Goal: Information Seeking & Learning: Check status

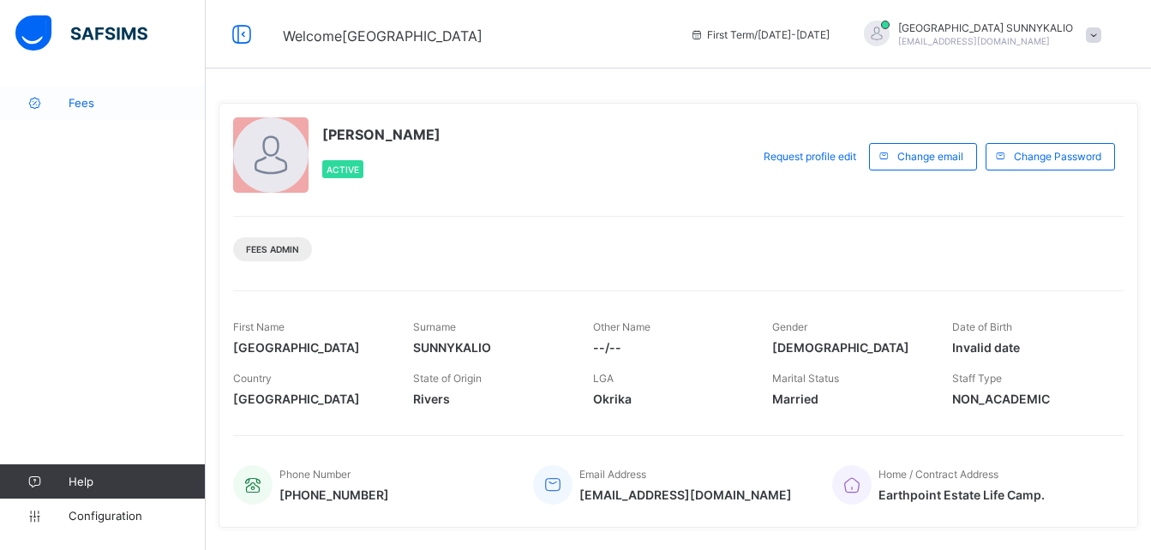
click at [84, 107] on span "Fees" at bounding box center [137, 103] width 137 height 14
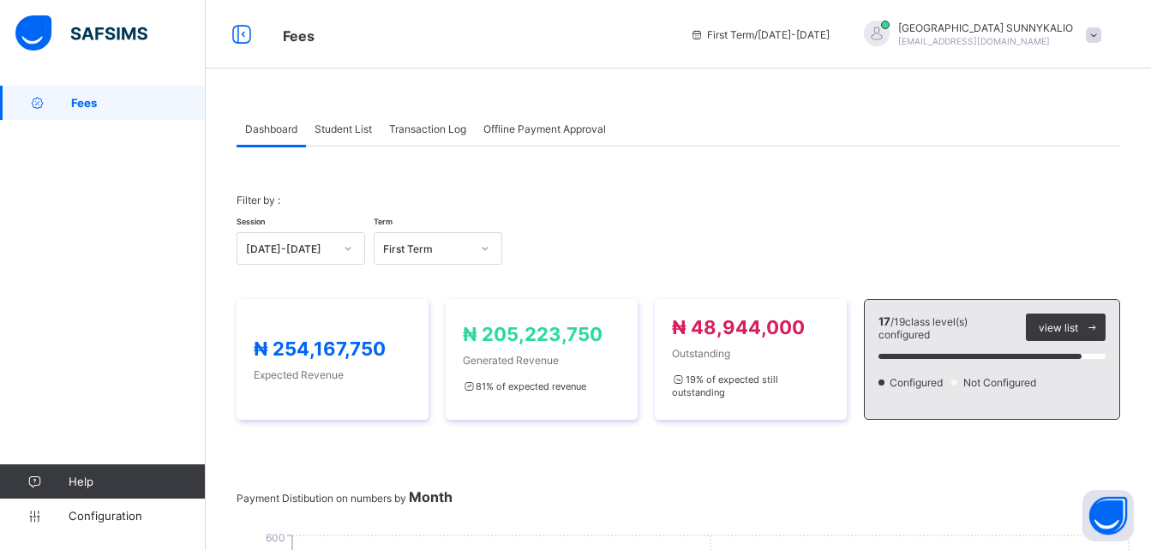
click at [1099, 33] on span at bounding box center [1093, 34] width 15 height 15
click at [1102, 35] on span at bounding box center [1093, 34] width 15 height 15
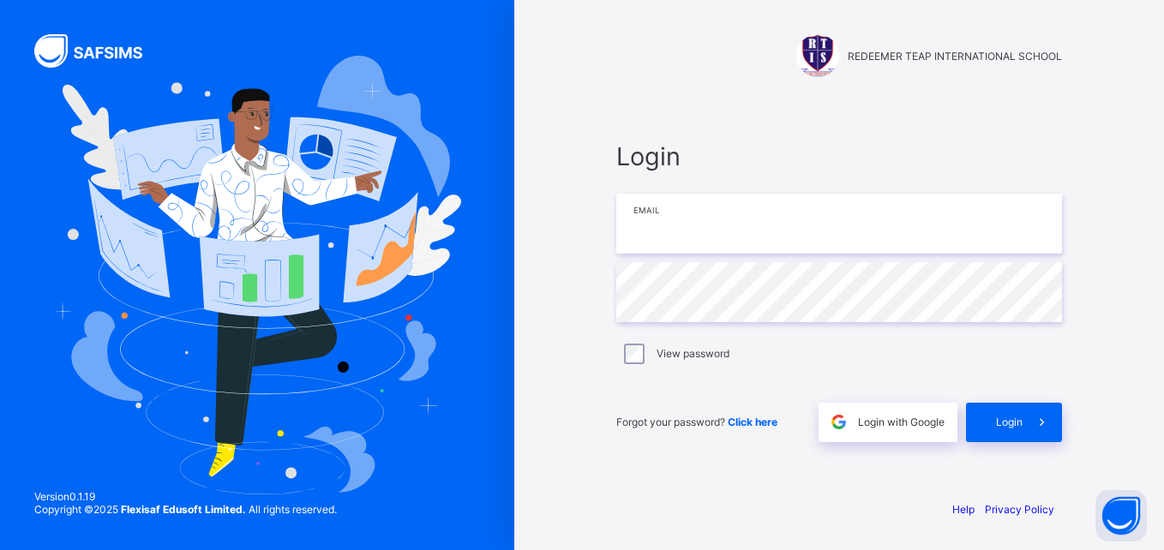
type input "**********"
click at [1000, 421] on span "Login" at bounding box center [1009, 422] width 27 height 13
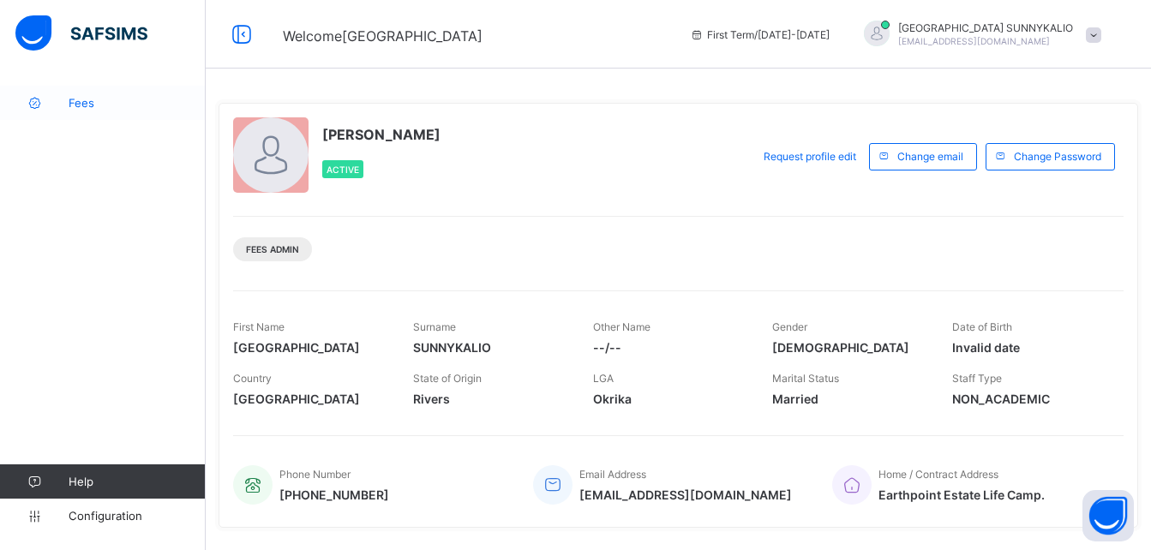
click at [74, 101] on span "Fees" at bounding box center [137, 103] width 137 height 14
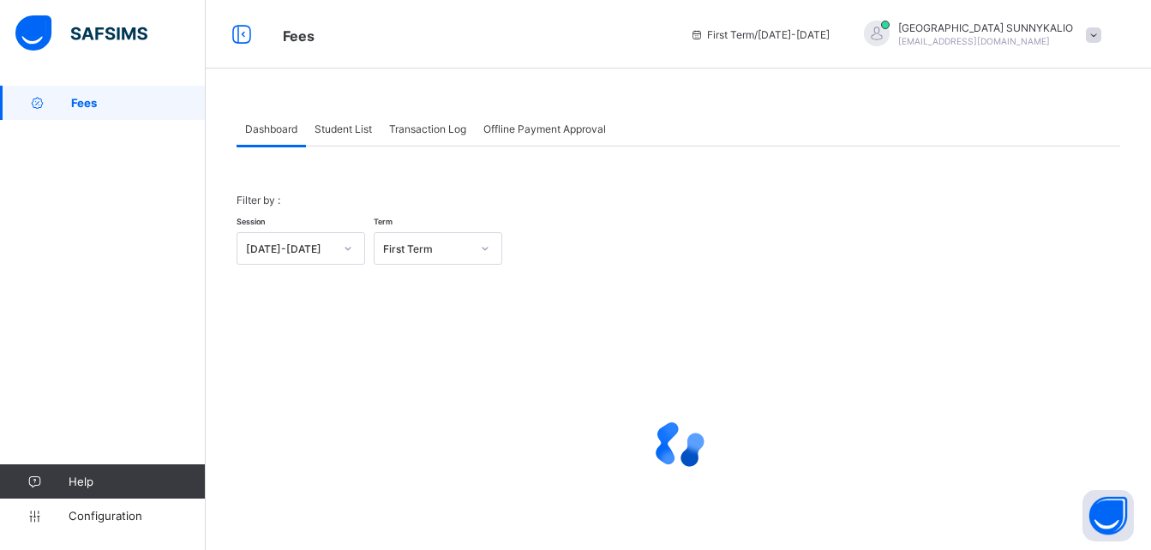
click at [352, 128] on span "Student List" at bounding box center [343, 129] width 57 height 13
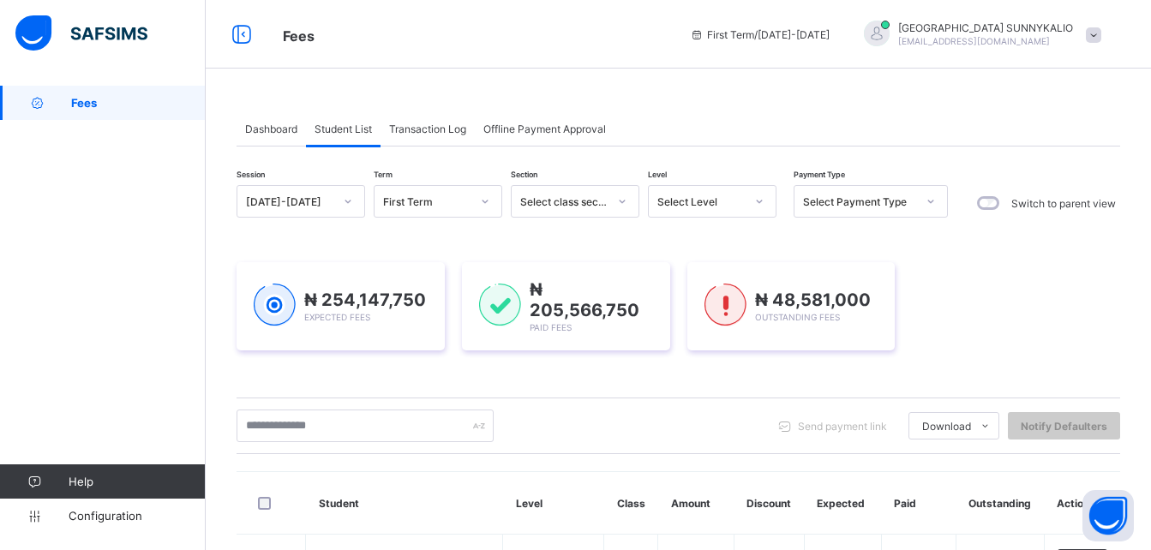
click at [928, 201] on icon at bounding box center [931, 201] width 6 height 3
click at [929, 200] on icon at bounding box center [931, 201] width 10 height 17
click at [927, 207] on icon at bounding box center [931, 201] width 10 height 17
click at [928, 203] on icon at bounding box center [931, 201] width 10 height 17
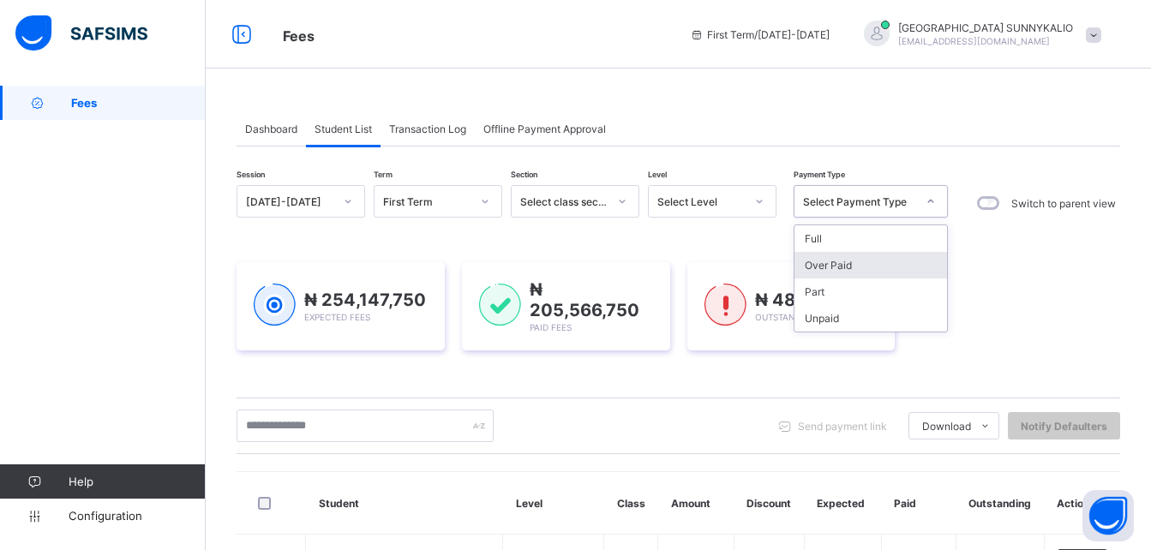
click at [865, 235] on div "Full" at bounding box center [871, 238] width 153 height 27
click at [817, 245] on div "₦ 254,147,750 Expected Fees ₦ 205,566,750 Paid Fees ₦ 48,581,000 Outstanding Fe…" at bounding box center [679, 307] width 884 height 140
click at [839, 237] on div "₦ 254,147,750 Expected Fees ₦ 205,566,750 Paid Fees ₦ 48,581,000 Outstanding Fe…" at bounding box center [679, 307] width 884 height 140
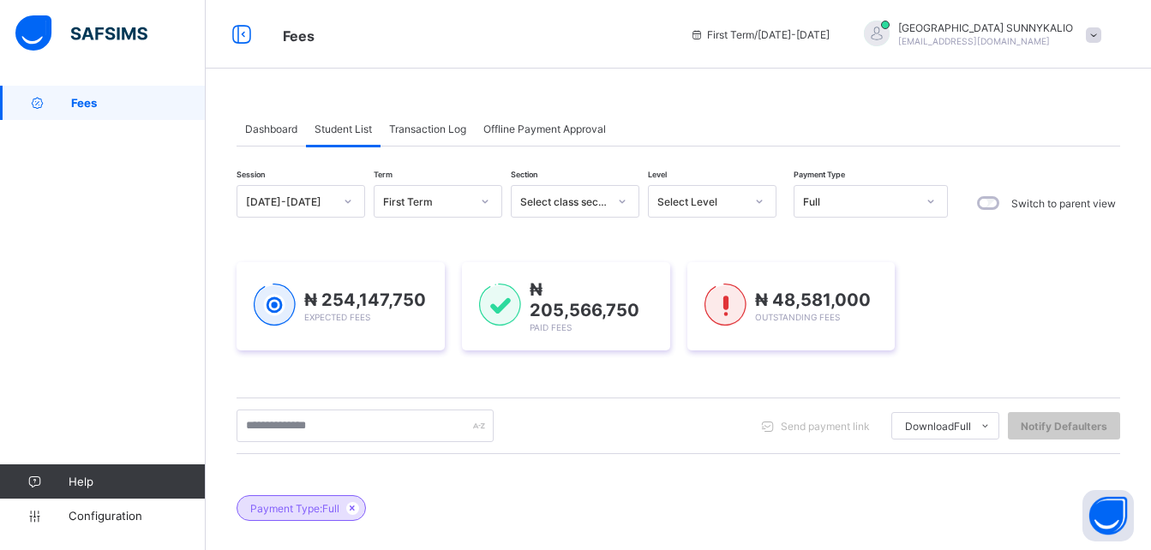
click at [849, 242] on div "₦ 254,147,750 Expected Fees ₦ 205,566,750 Paid Fees ₦ 48,581,000 Outstanding Fe…" at bounding box center [679, 307] width 884 height 140
click at [811, 240] on div "₦ 254,147,750 Expected Fees ₦ 205,566,750 Paid Fees ₦ 48,581,000 Outstanding Fe…" at bounding box center [679, 307] width 884 height 140
click at [766, 207] on div at bounding box center [759, 201] width 29 height 27
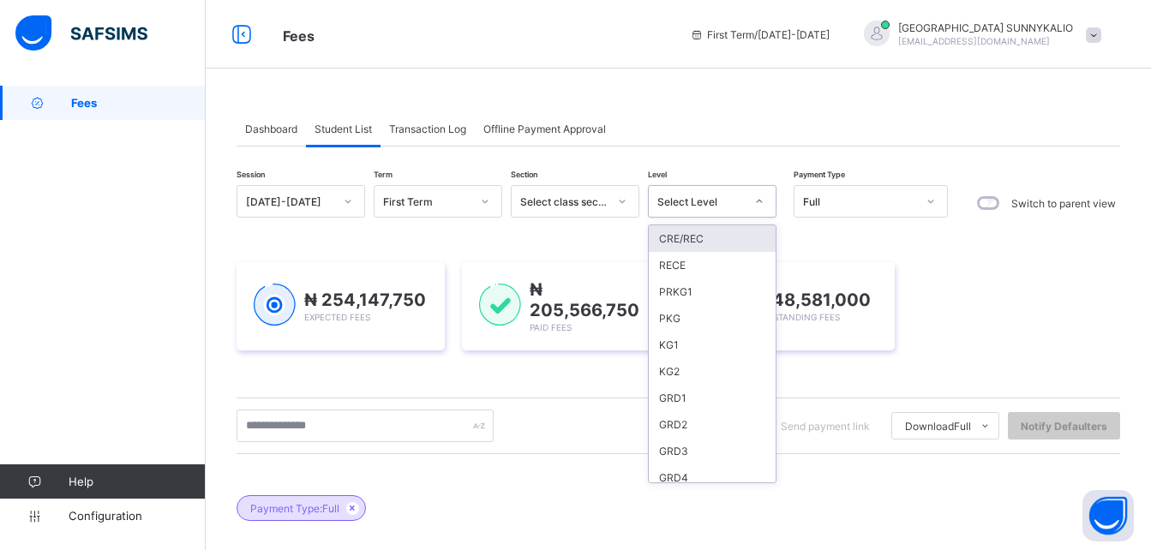
click at [758, 203] on icon at bounding box center [759, 201] width 10 height 17
click at [673, 544] on div "JS1" at bounding box center [712, 557] width 127 height 27
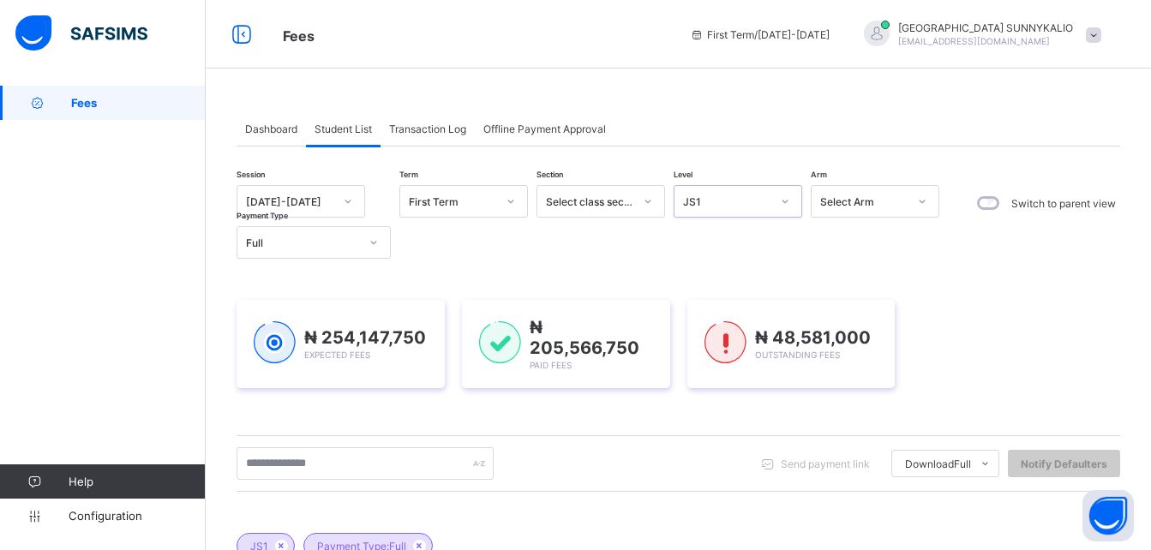
click at [680, 300] on div "₦ 254,147,750 Expected Fees ₦ 205,566,750 Paid Fees ₦ 48,581,000 Outstanding Fe…" at bounding box center [679, 344] width 884 height 88
click at [785, 199] on icon at bounding box center [785, 201] width 10 height 17
click at [785, 201] on icon at bounding box center [785, 201] width 10 height 17
click at [787, 209] on icon at bounding box center [785, 201] width 10 height 17
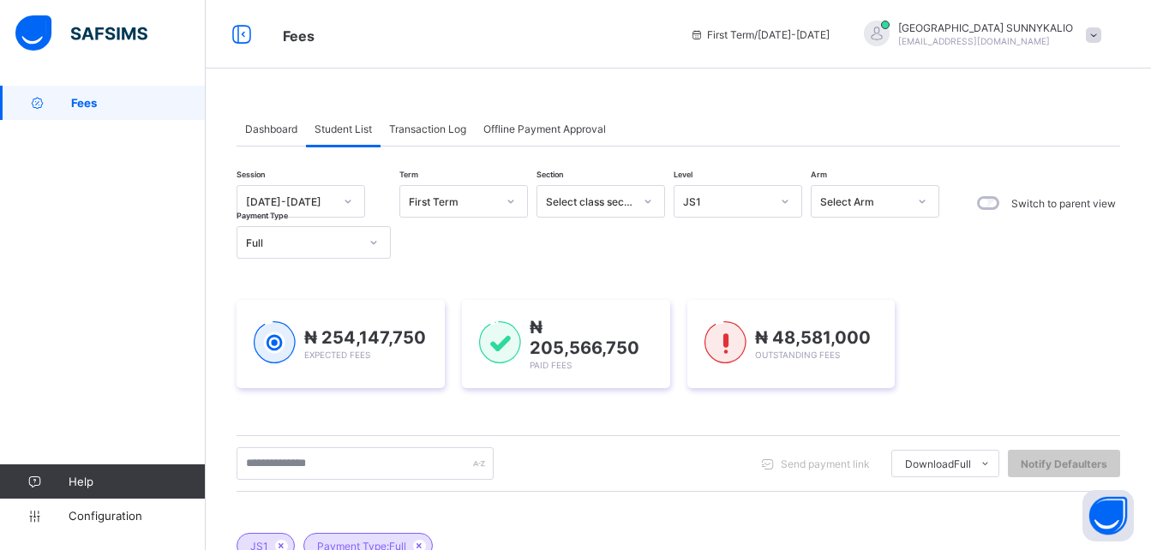
click at [783, 207] on icon at bounding box center [785, 201] width 10 height 17
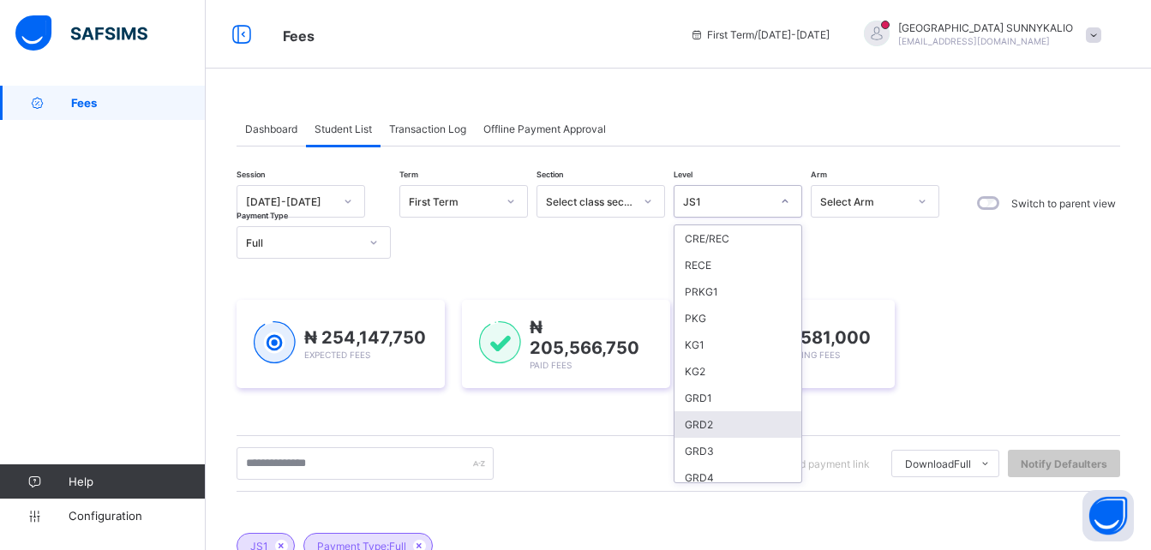
click at [701, 302] on div "₦ 254,147,750 Expected Fees ₦ 205,566,750 Paid Fees ₦ 48,581,000 Outstanding Fe…" at bounding box center [679, 344] width 884 height 140
click at [691, 308] on div "Session [DATE]-[DATE] Term First Term Section Select class section Level option…" at bounding box center [679, 539] width 884 height 708
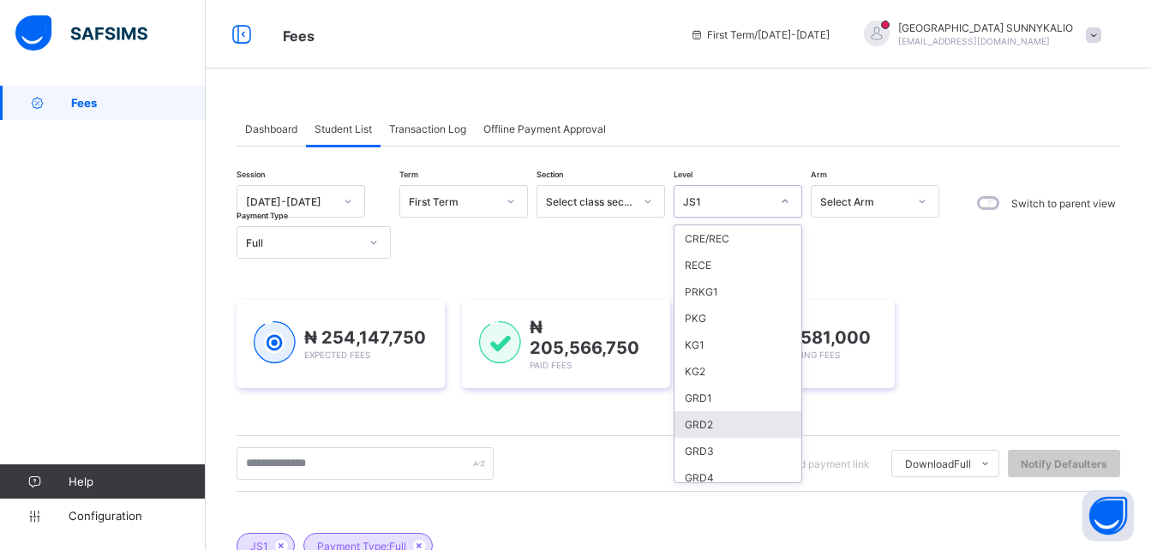
click at [692, 303] on div "Session [DATE]-[DATE] Term First Term Section Select class section Level option…" at bounding box center [679, 539] width 884 height 708
click at [694, 300] on div "₦ 254,147,750 Expected Fees ₦ 205,566,750 Paid Fees ₦ 48,581,000 Outstanding Fe…" at bounding box center [679, 344] width 884 height 140
click at [703, 307] on div "Session [DATE]-[DATE] Term First Term Section Select class section Level option…" at bounding box center [679, 539] width 884 height 708
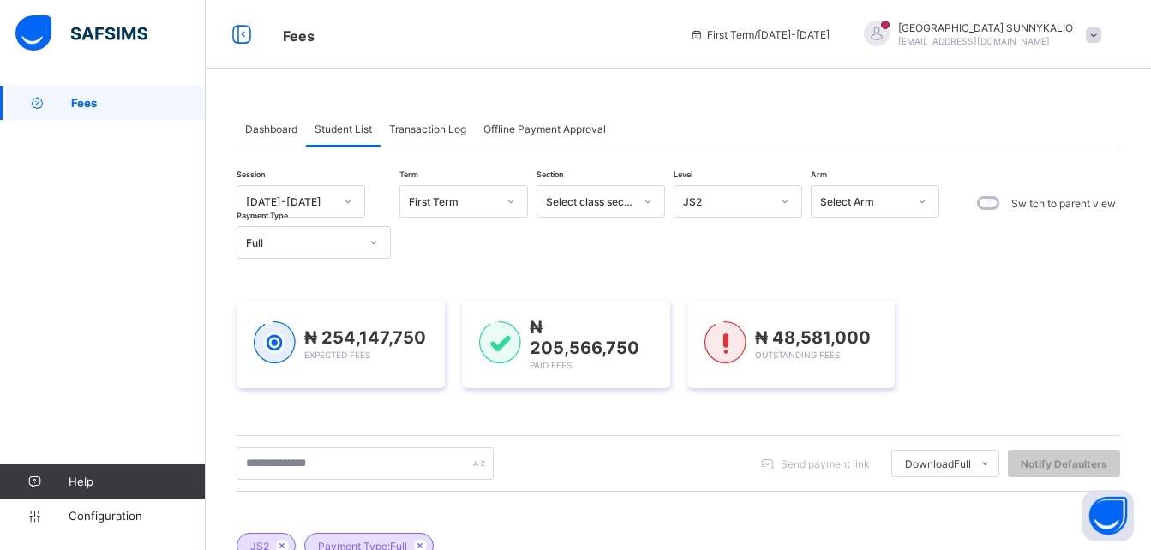
scroll to position [109, 0]
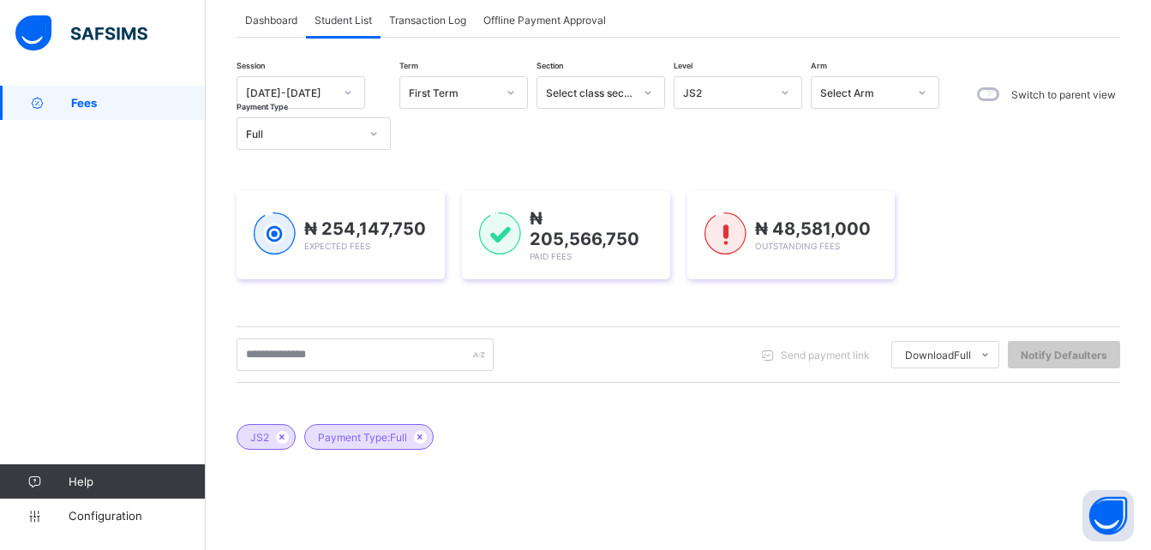
click at [796, 312] on div "Session [DATE]-[DATE] Term First Term Section Select class section Level JS2 Ar…" at bounding box center [679, 430] width 884 height 708
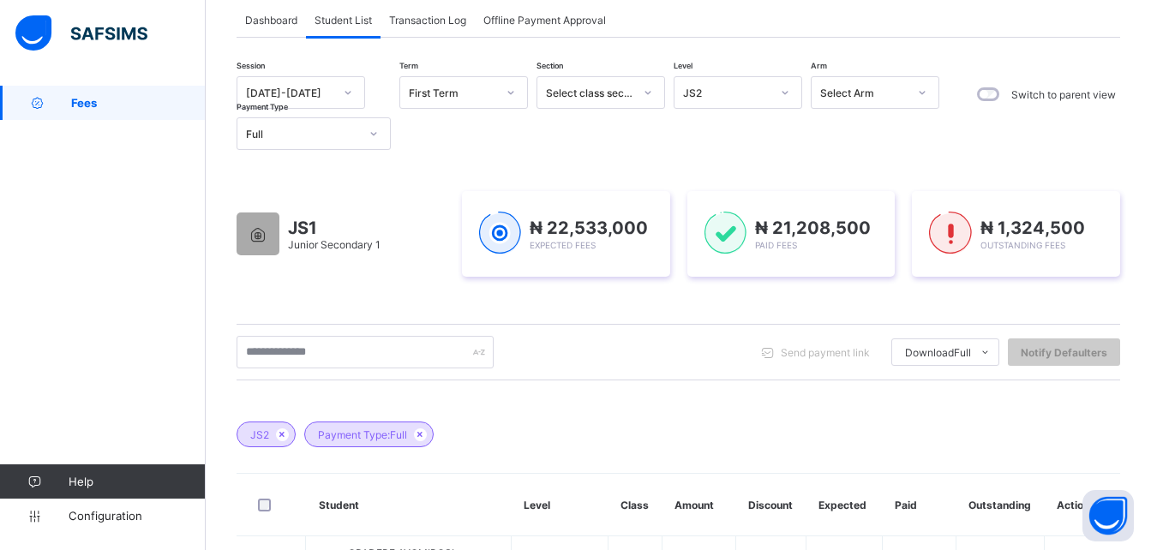
scroll to position [366, 0]
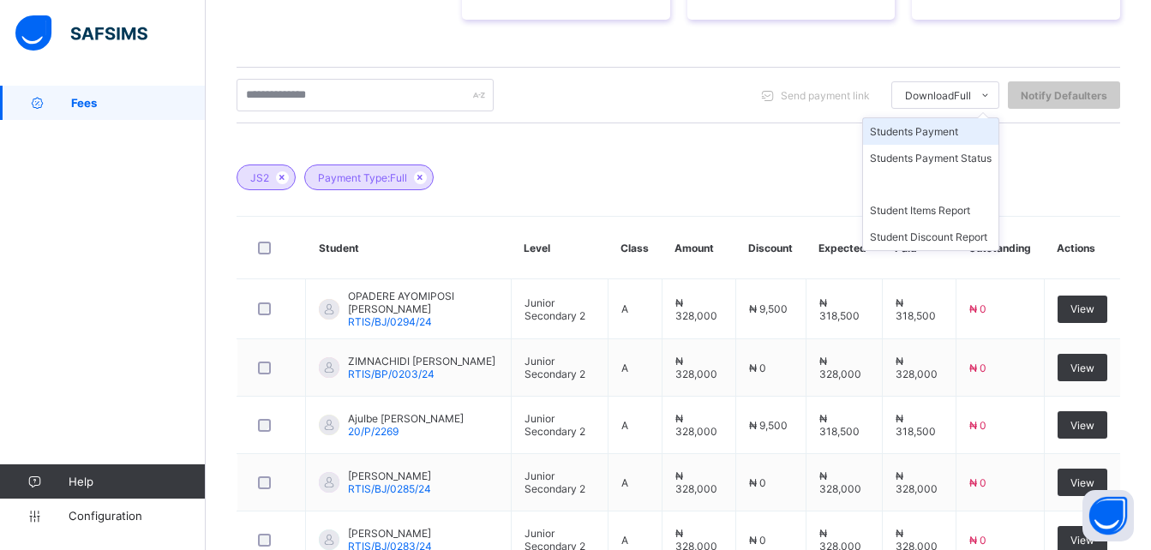
click at [978, 128] on li "Students Payment" at bounding box center [930, 131] width 135 height 27
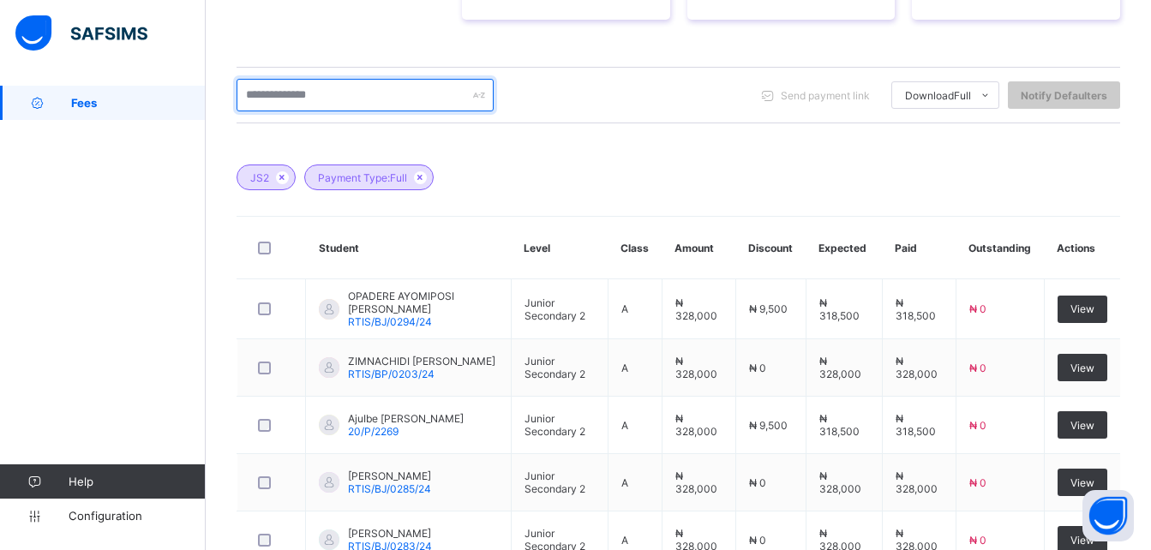
click at [345, 93] on input "text" at bounding box center [365, 95] width 257 height 33
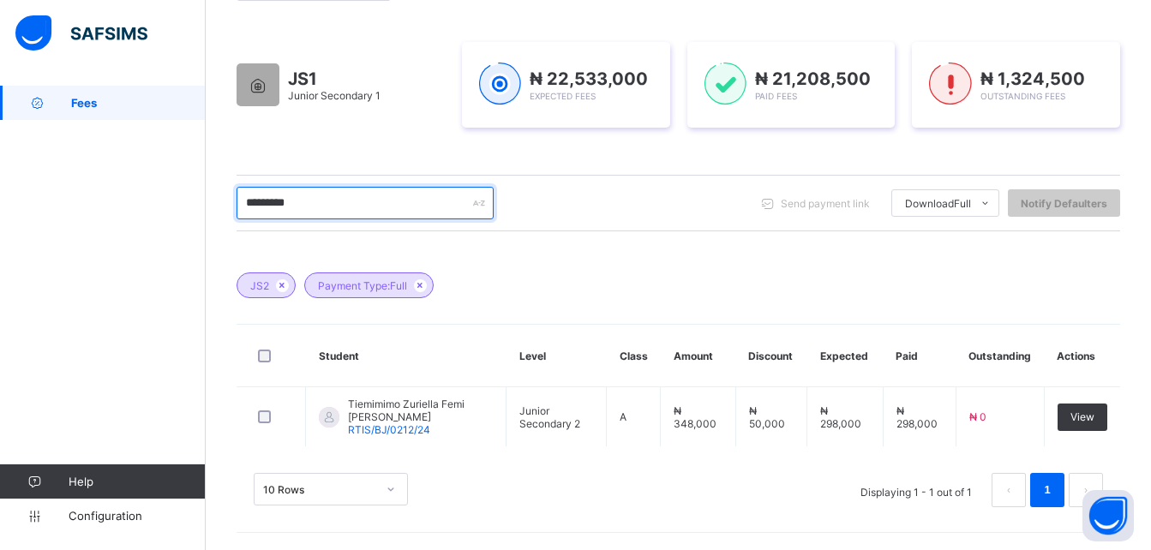
scroll to position [258, 0]
type input "*********"
click at [283, 284] on icon at bounding box center [282, 285] width 15 height 10
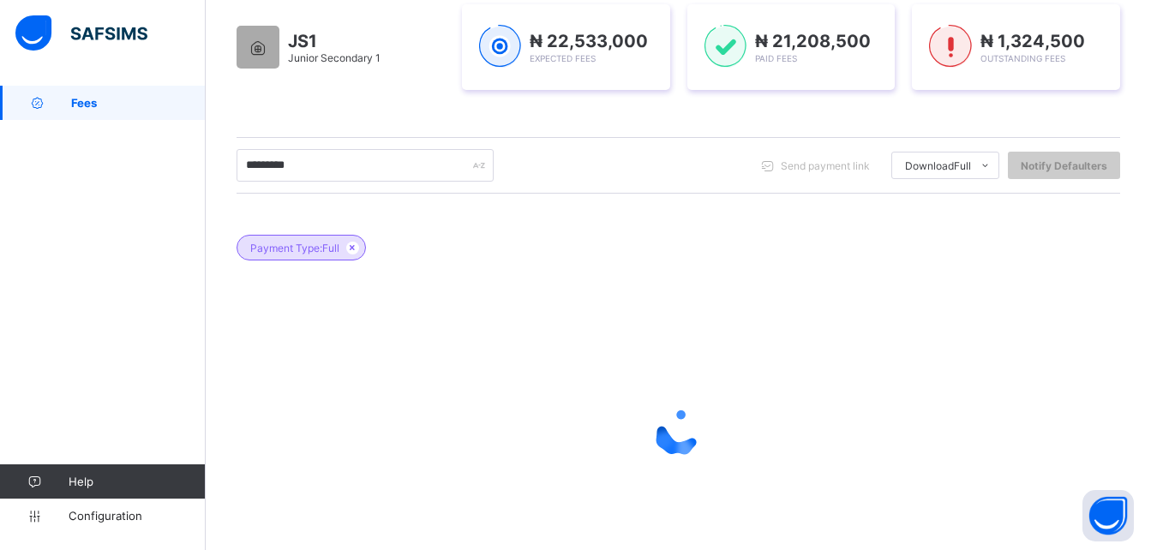
scroll to position [217, 0]
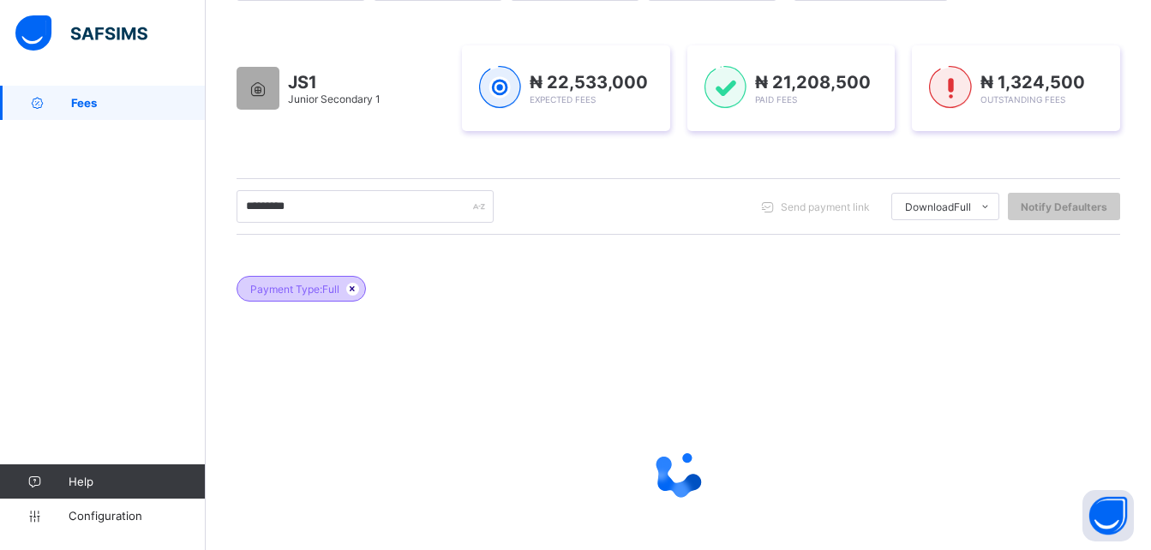
click at [355, 287] on icon at bounding box center [352, 289] width 15 height 10
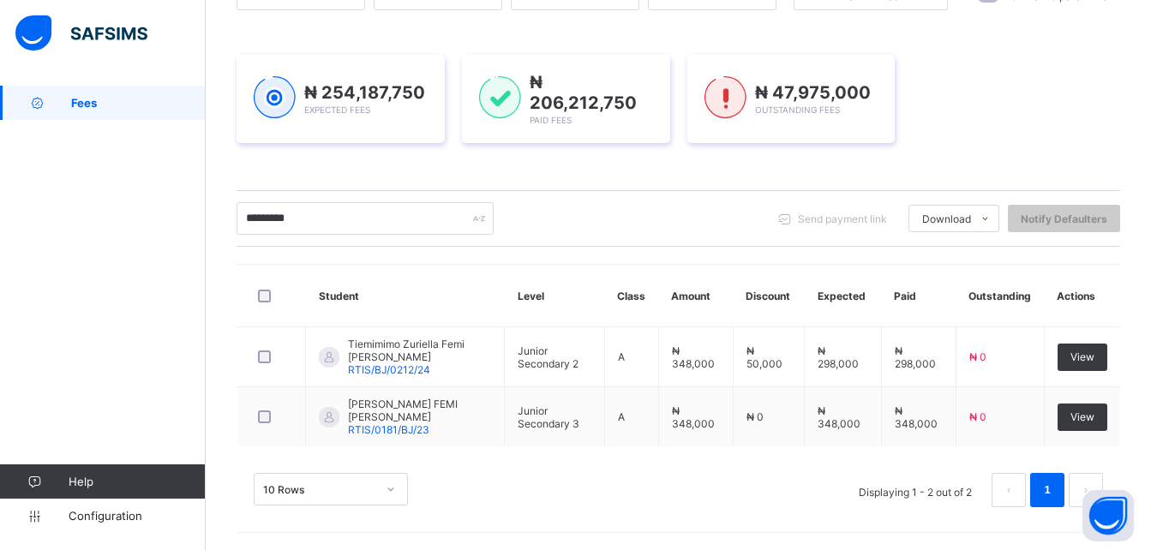
scroll to position [205, 0]
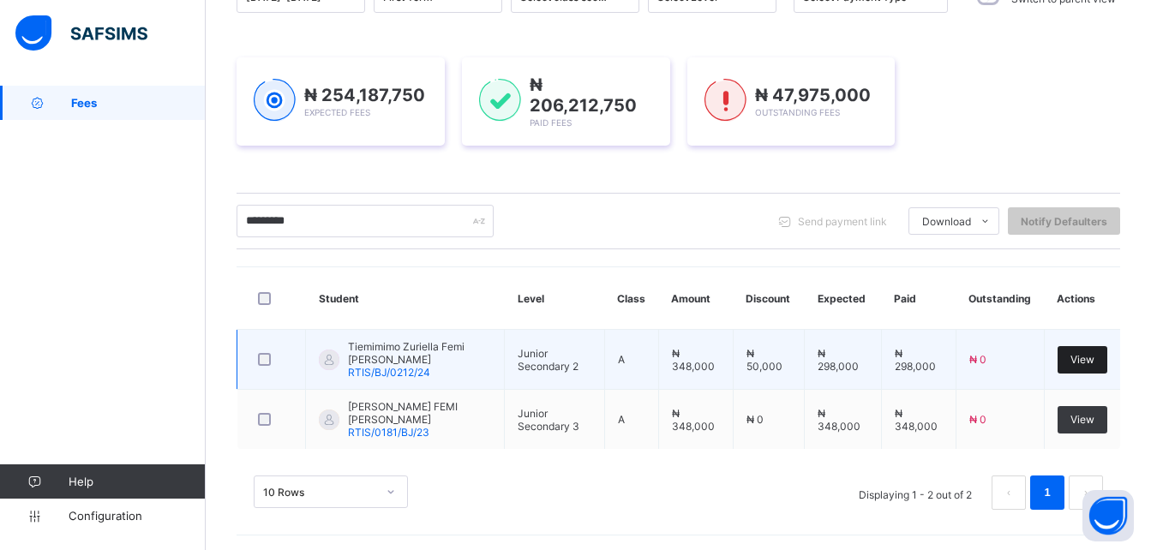
click at [1095, 353] on span "View" at bounding box center [1083, 359] width 24 height 13
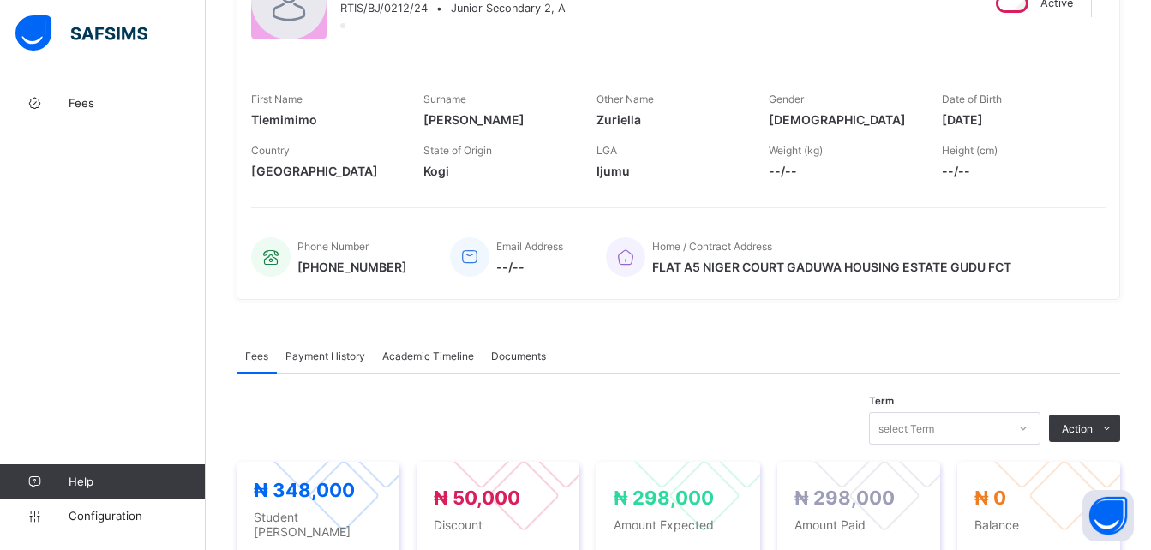
click at [762, 349] on div "Fees Payment History Academic Timeline Documents" at bounding box center [679, 356] width 884 height 35
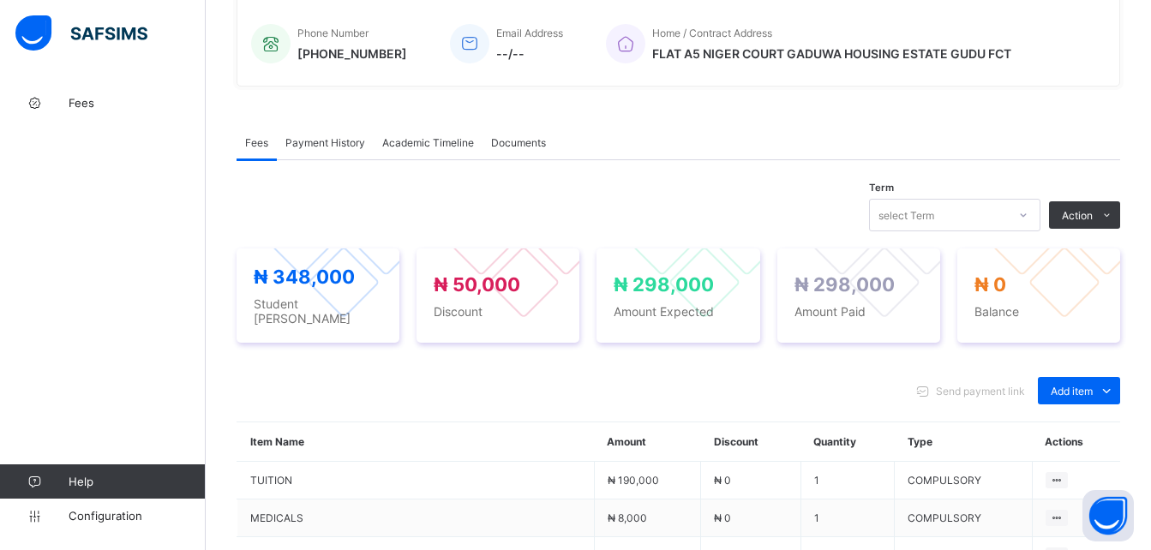
scroll to position [412, 0]
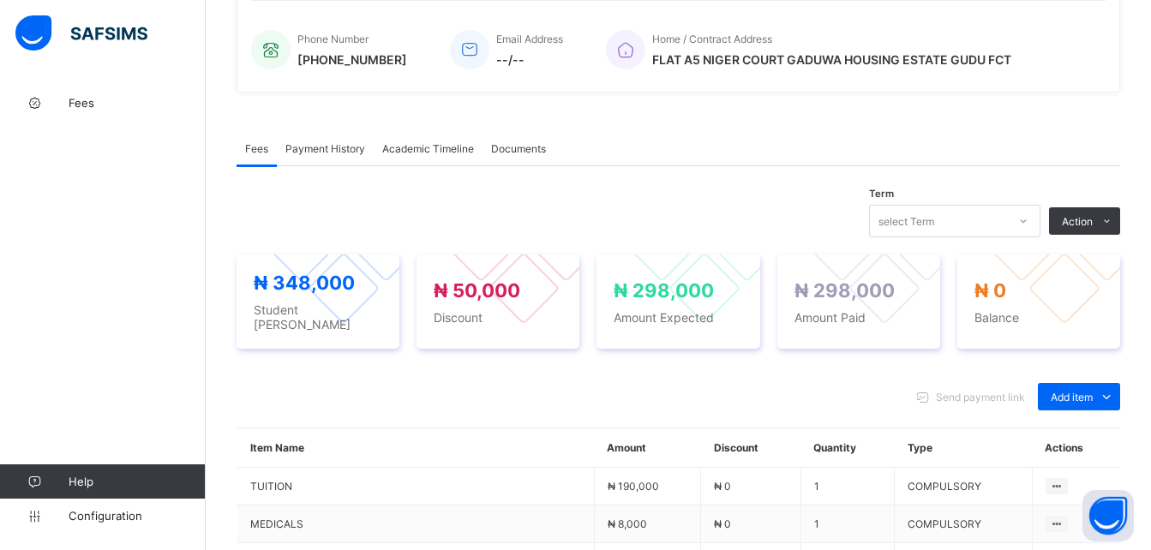
click at [343, 154] on span "Payment History" at bounding box center [325, 148] width 80 height 13
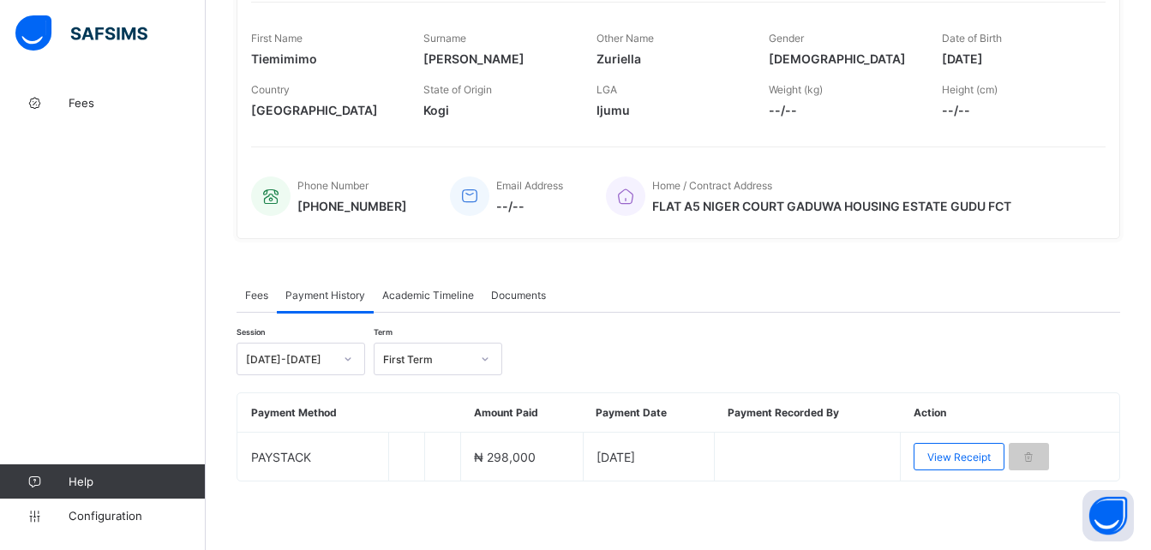
scroll to position [266, 0]
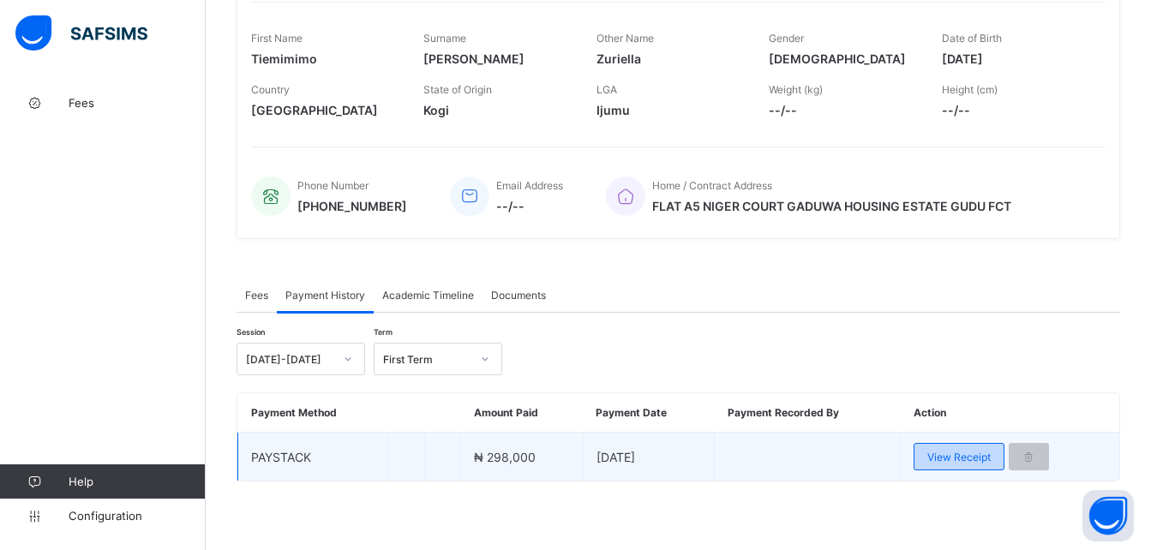
click at [966, 462] on span "View Receipt" at bounding box center [959, 457] width 63 height 13
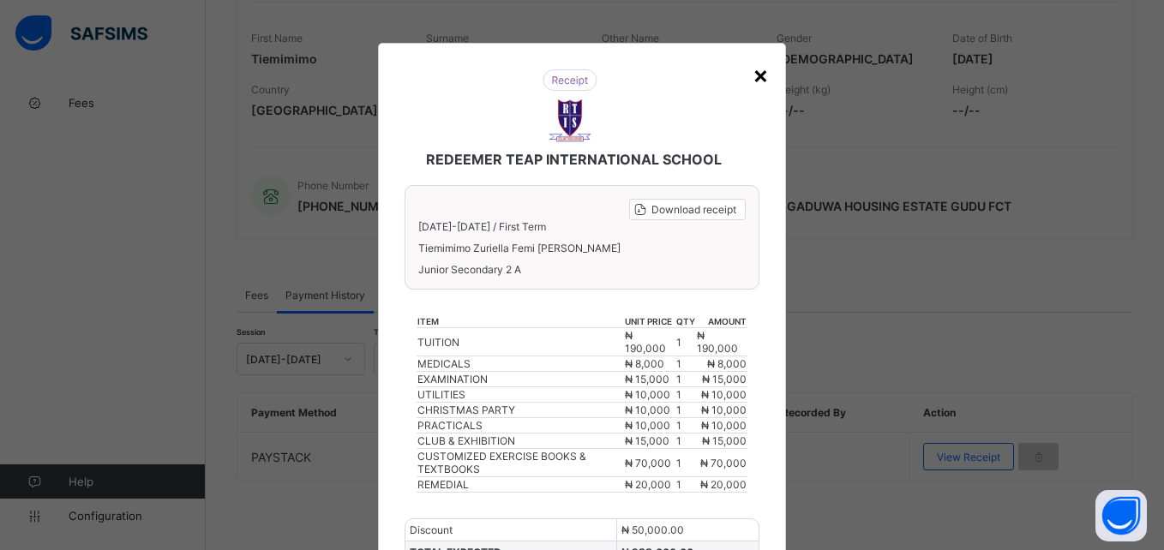
click at [758, 72] on div "×" at bounding box center [761, 74] width 16 height 29
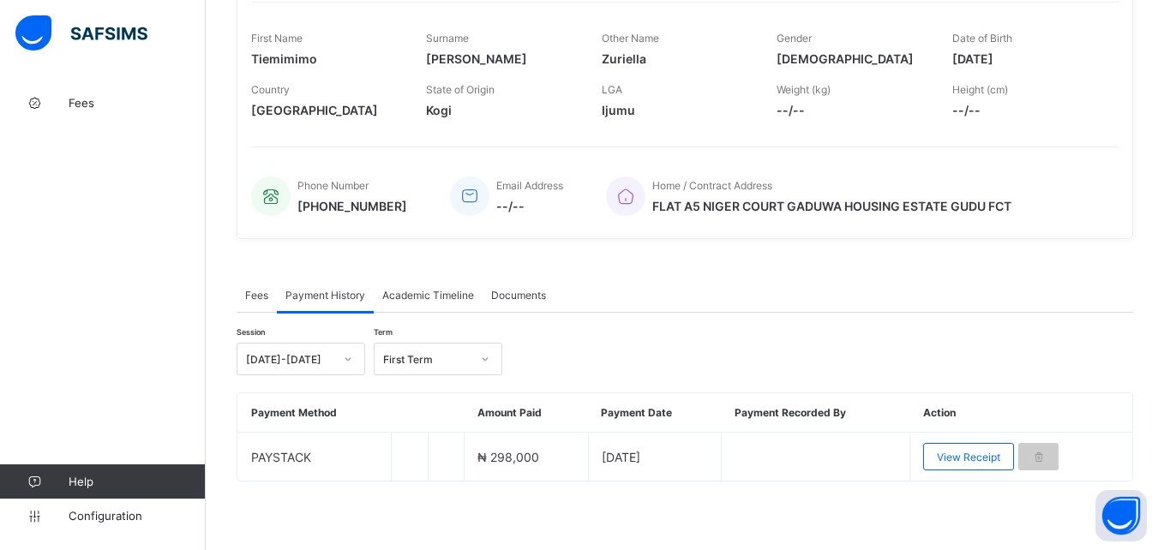
click at [759, 80] on div "Country [GEOGRAPHIC_DATA] State of Origin Kogi LGA Ijumu Weight (kg) --/-- Heig…" at bounding box center [685, 100] width 868 height 51
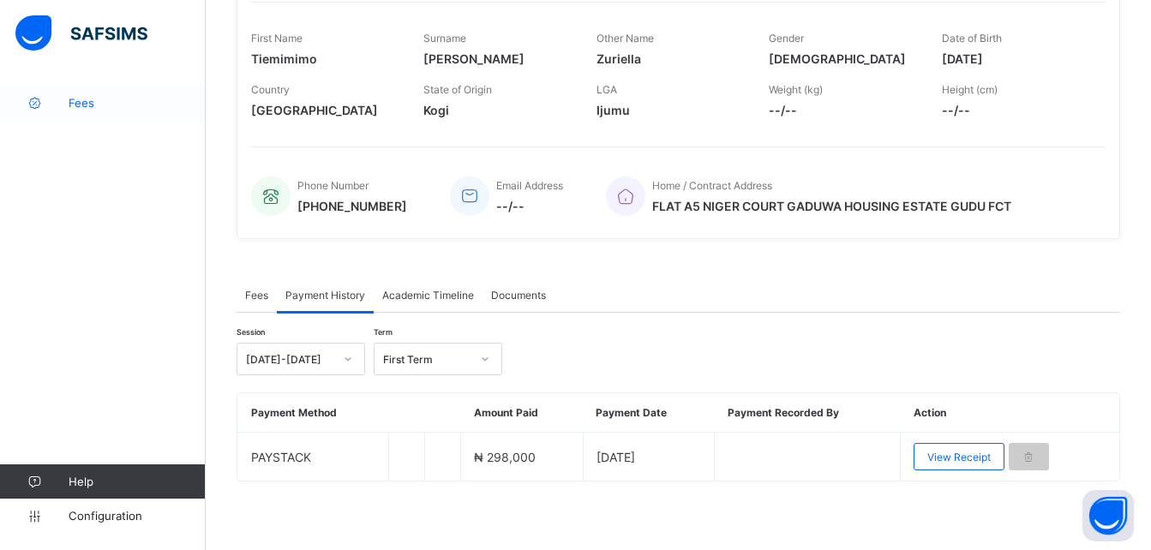
click at [81, 99] on span "Fees" at bounding box center [137, 103] width 137 height 14
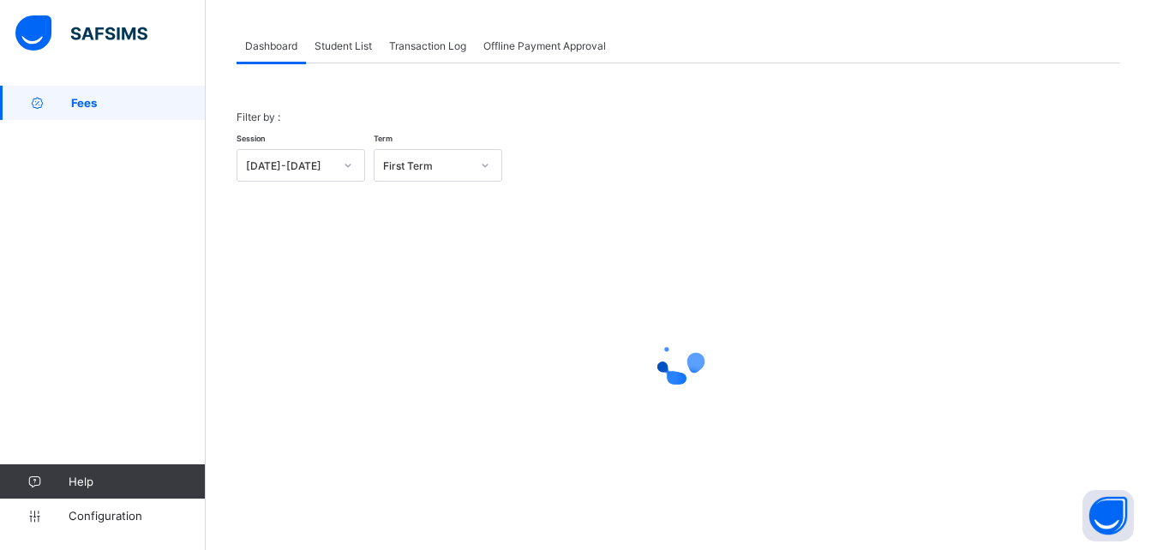
scroll to position [83, 0]
click at [353, 48] on span "Student List" at bounding box center [343, 45] width 57 height 13
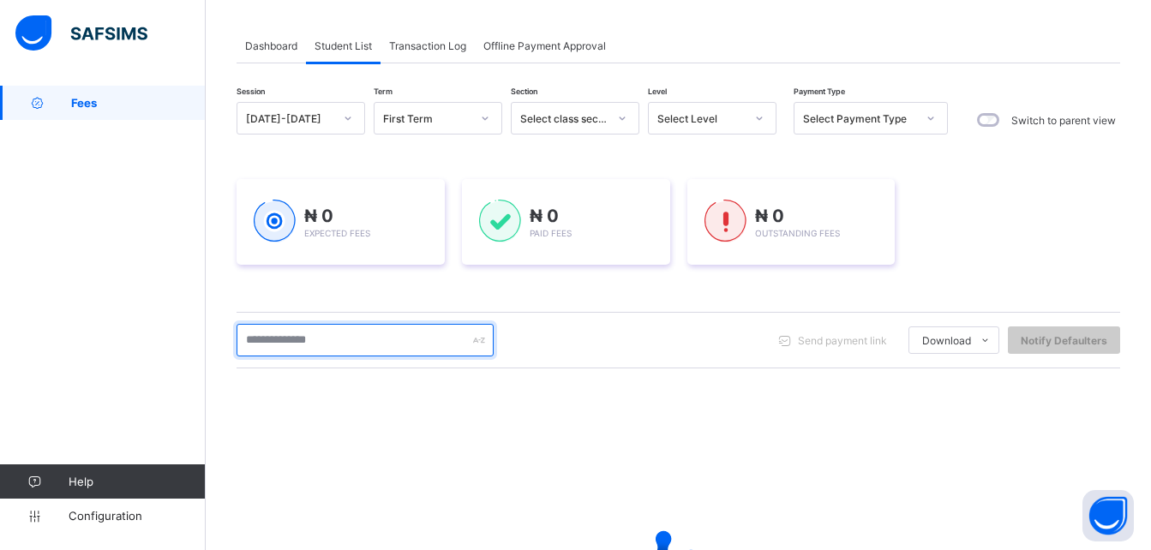
click at [305, 343] on input "text" at bounding box center [365, 340] width 257 height 33
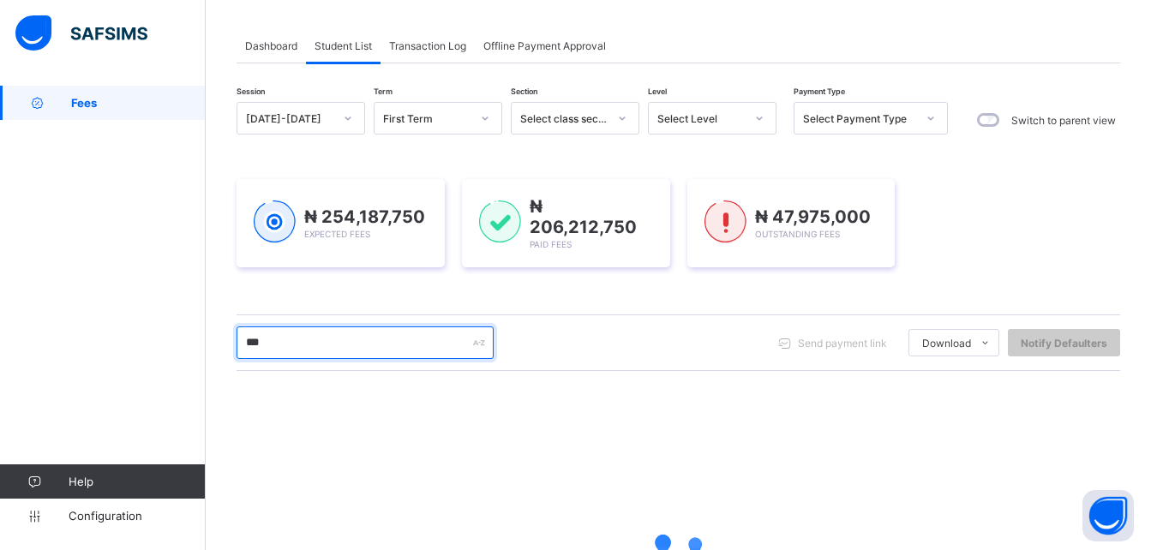
type input "*********"
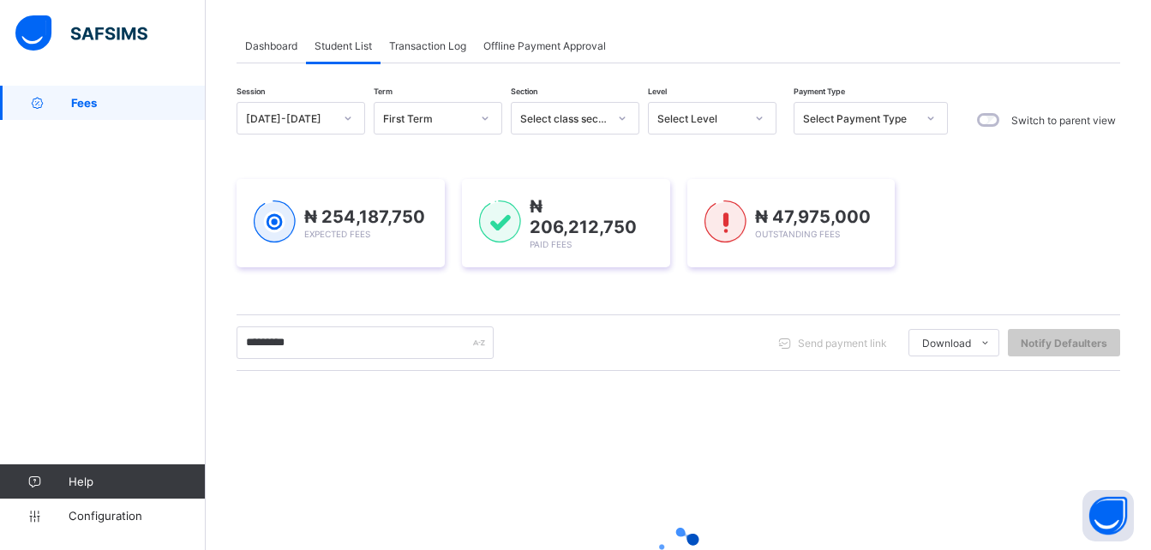
click at [382, 301] on div "Session [DATE]-[DATE] Term First Term Section Select class section Level Select…" at bounding box center [679, 407] width 884 height 610
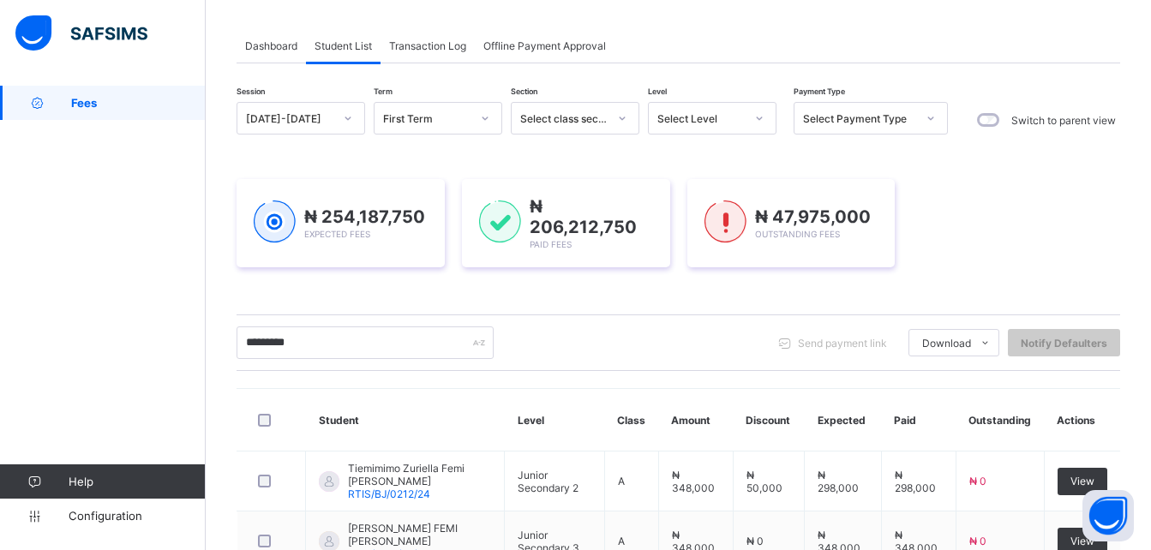
scroll to position [205, 0]
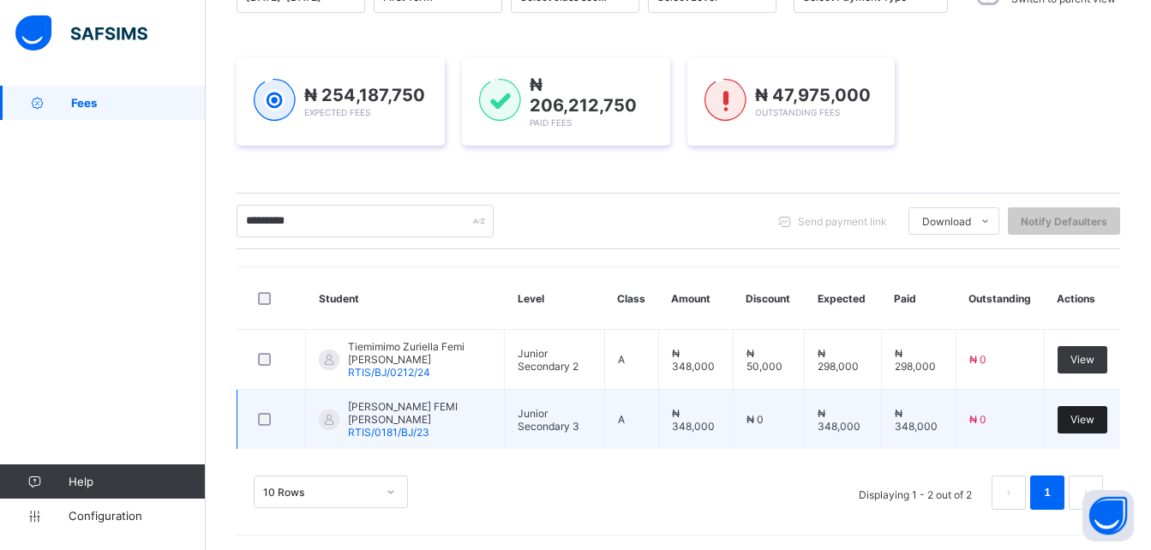
click at [1084, 420] on span "View" at bounding box center [1083, 419] width 24 height 13
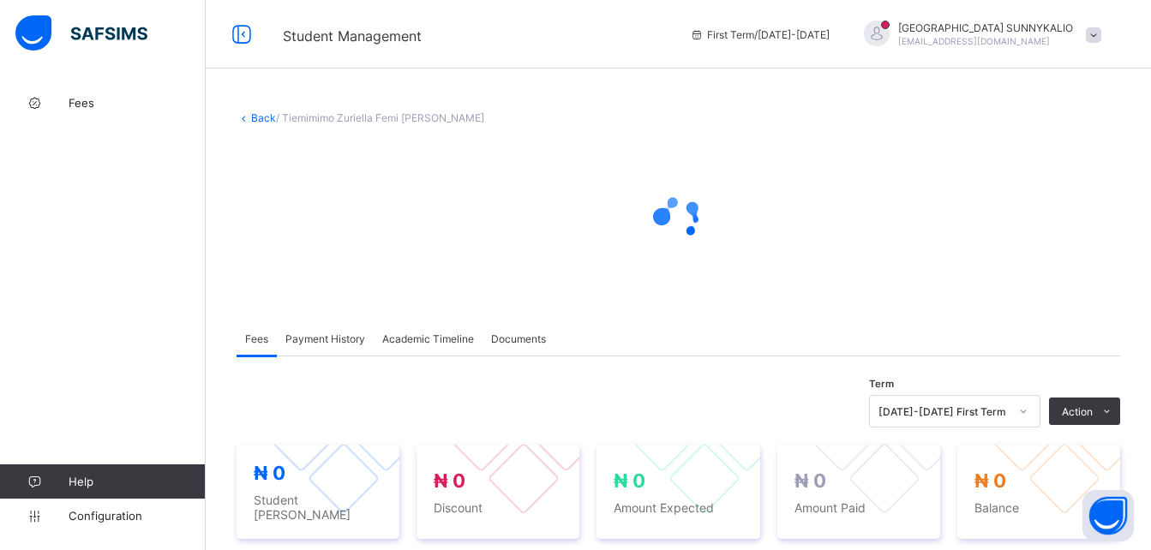
click at [0, 0] on ul "Receive Payment Manage Discount Send Email Reminder" at bounding box center [0, 0] width 0 height 0
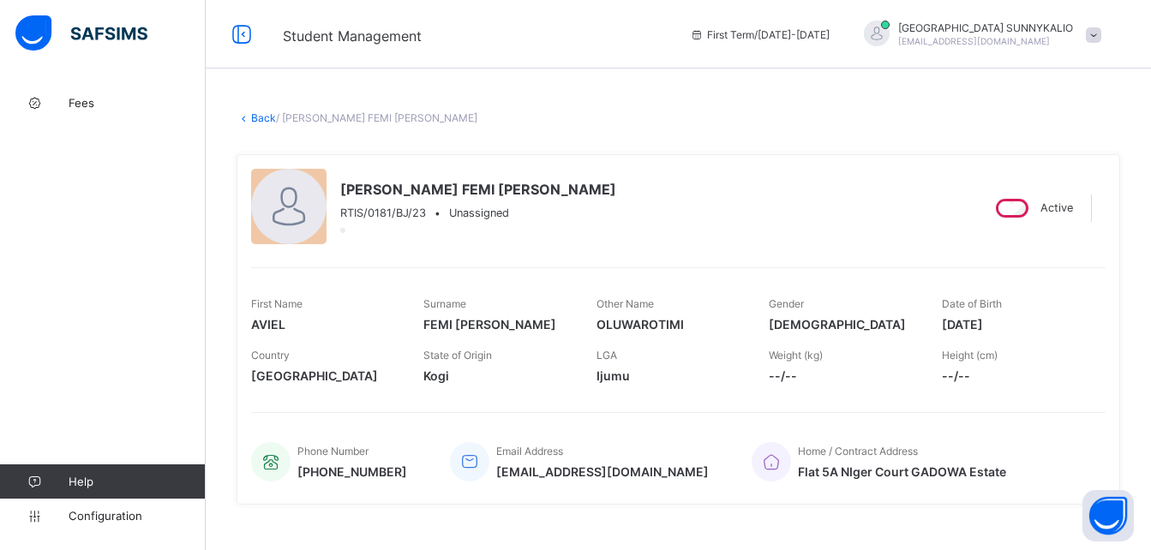
scroll to position [429, 0]
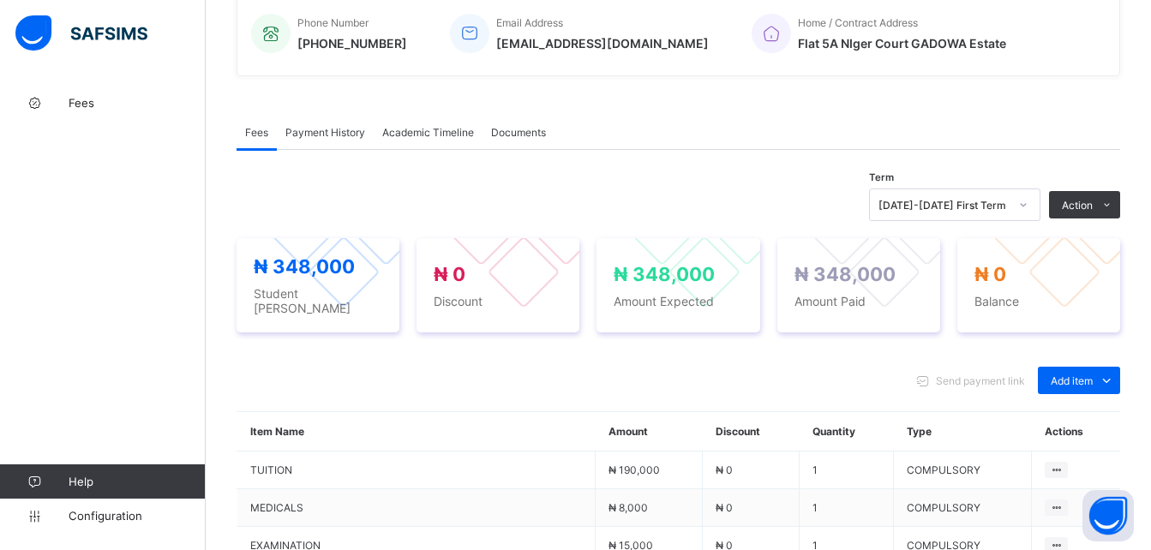
click at [313, 126] on span "Payment History" at bounding box center [325, 132] width 80 height 13
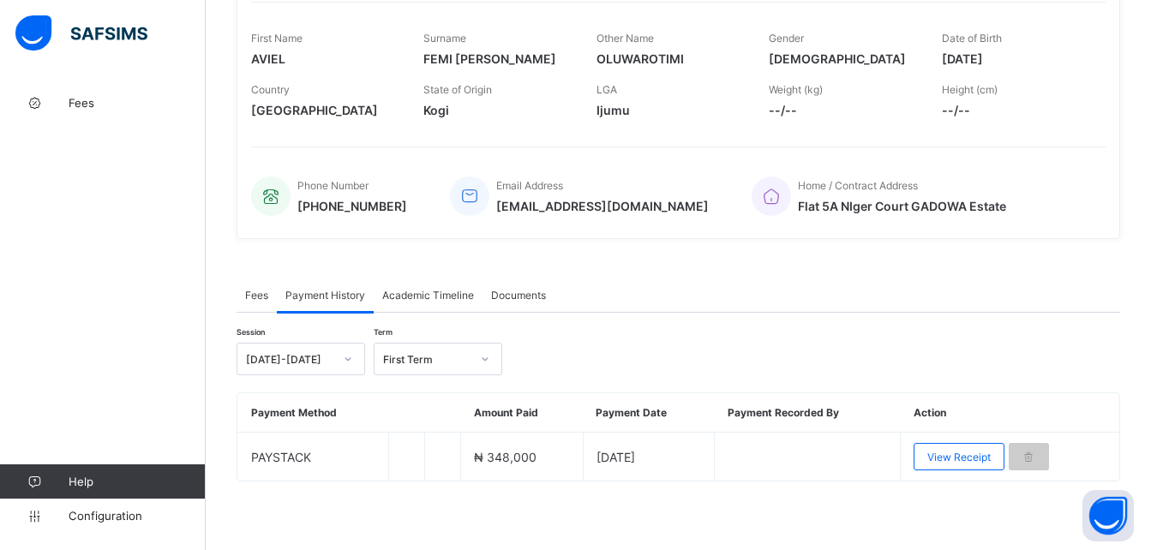
scroll to position [266, 0]
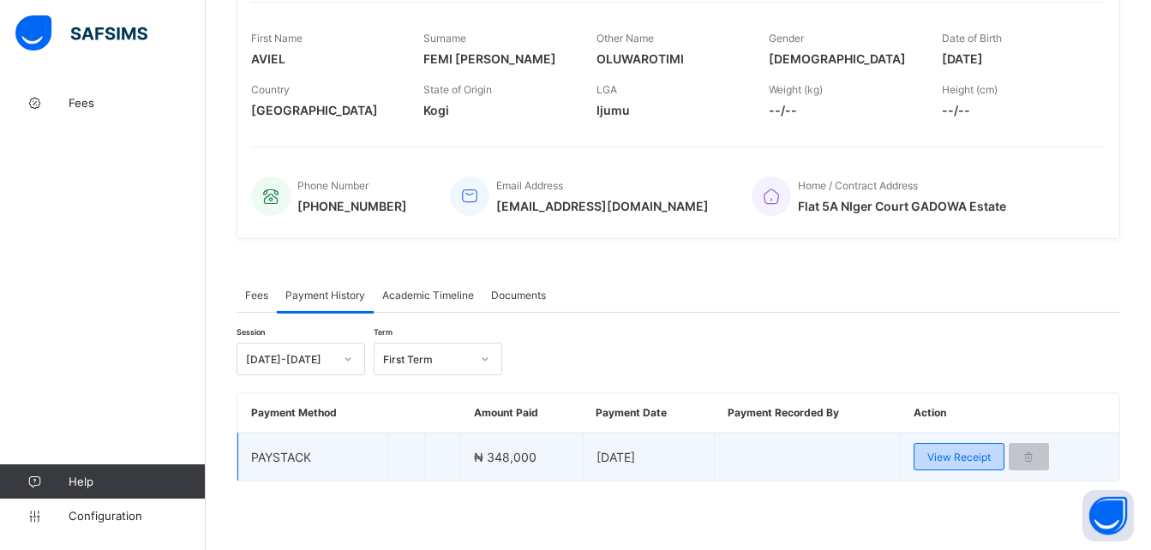
click at [988, 447] on div "View Receipt" at bounding box center [959, 456] width 91 height 27
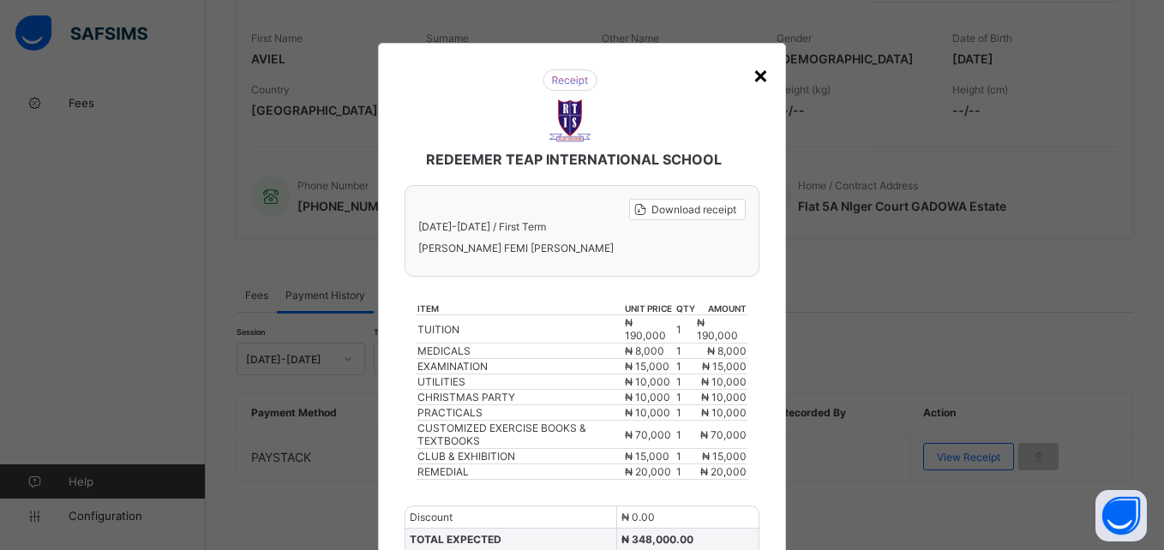
click at [762, 76] on div "×" at bounding box center [761, 74] width 16 height 29
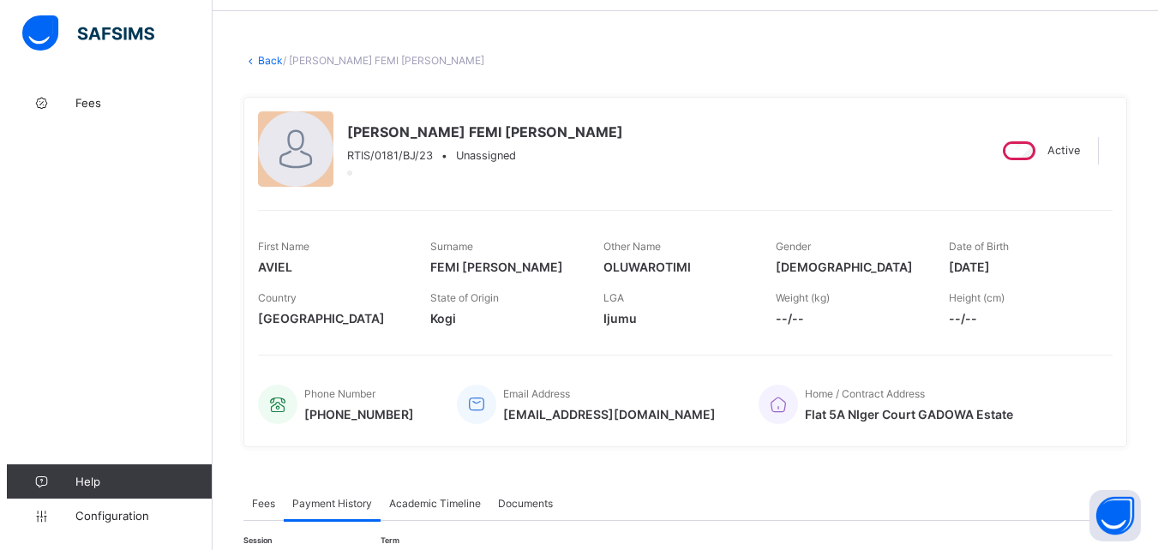
scroll to position [0, 0]
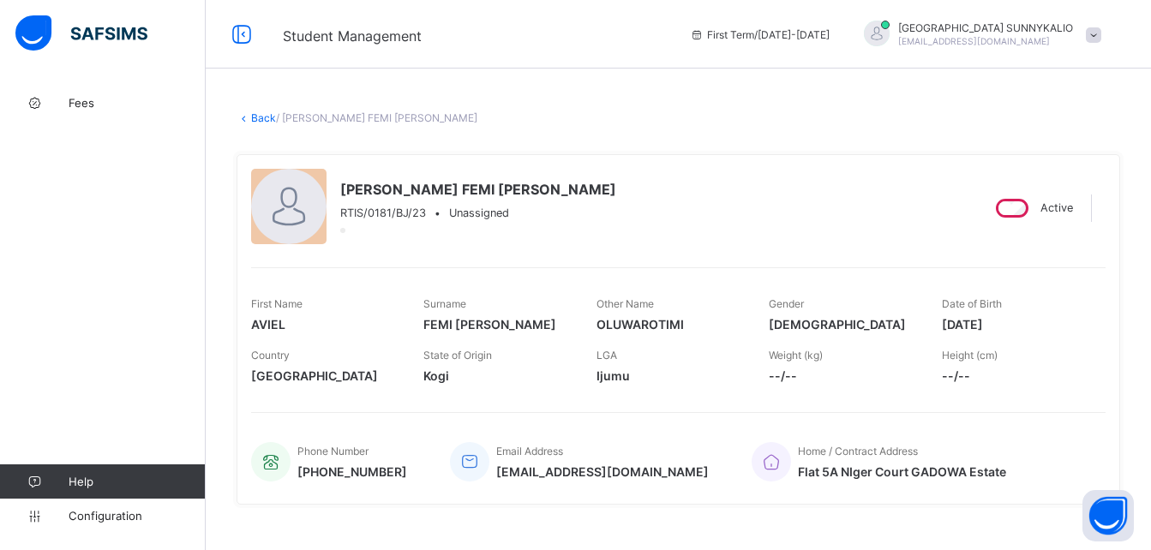
click at [253, 118] on link "Back" at bounding box center [263, 117] width 25 height 13
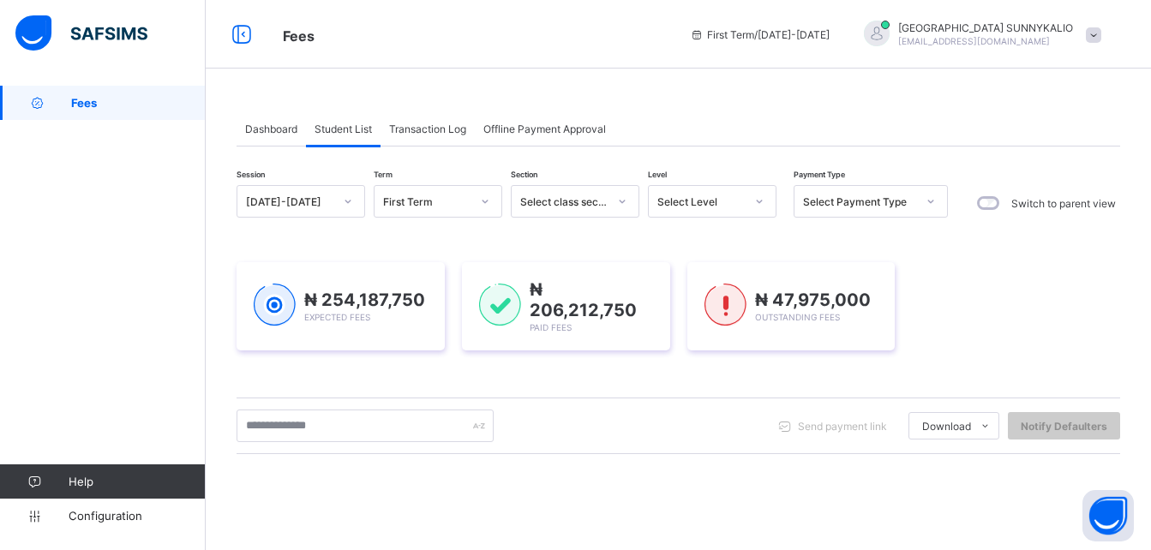
click at [1102, 38] on span at bounding box center [1093, 34] width 15 height 15
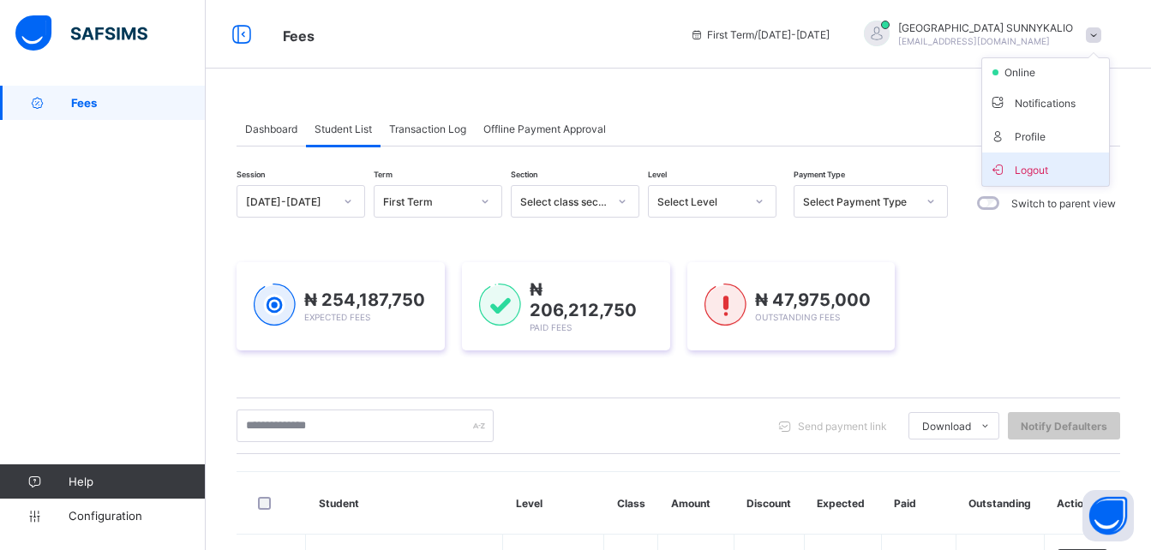
click at [1041, 179] on li "Logout" at bounding box center [1045, 169] width 127 height 33
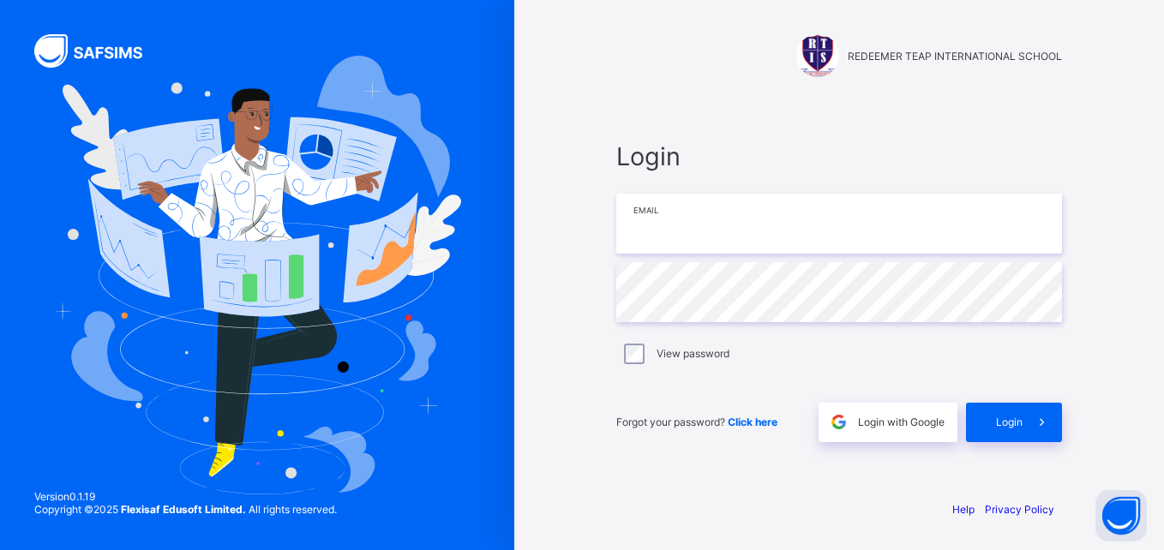
type input "**********"
